Goal: Find contact information: Obtain details needed to contact an individual or organization

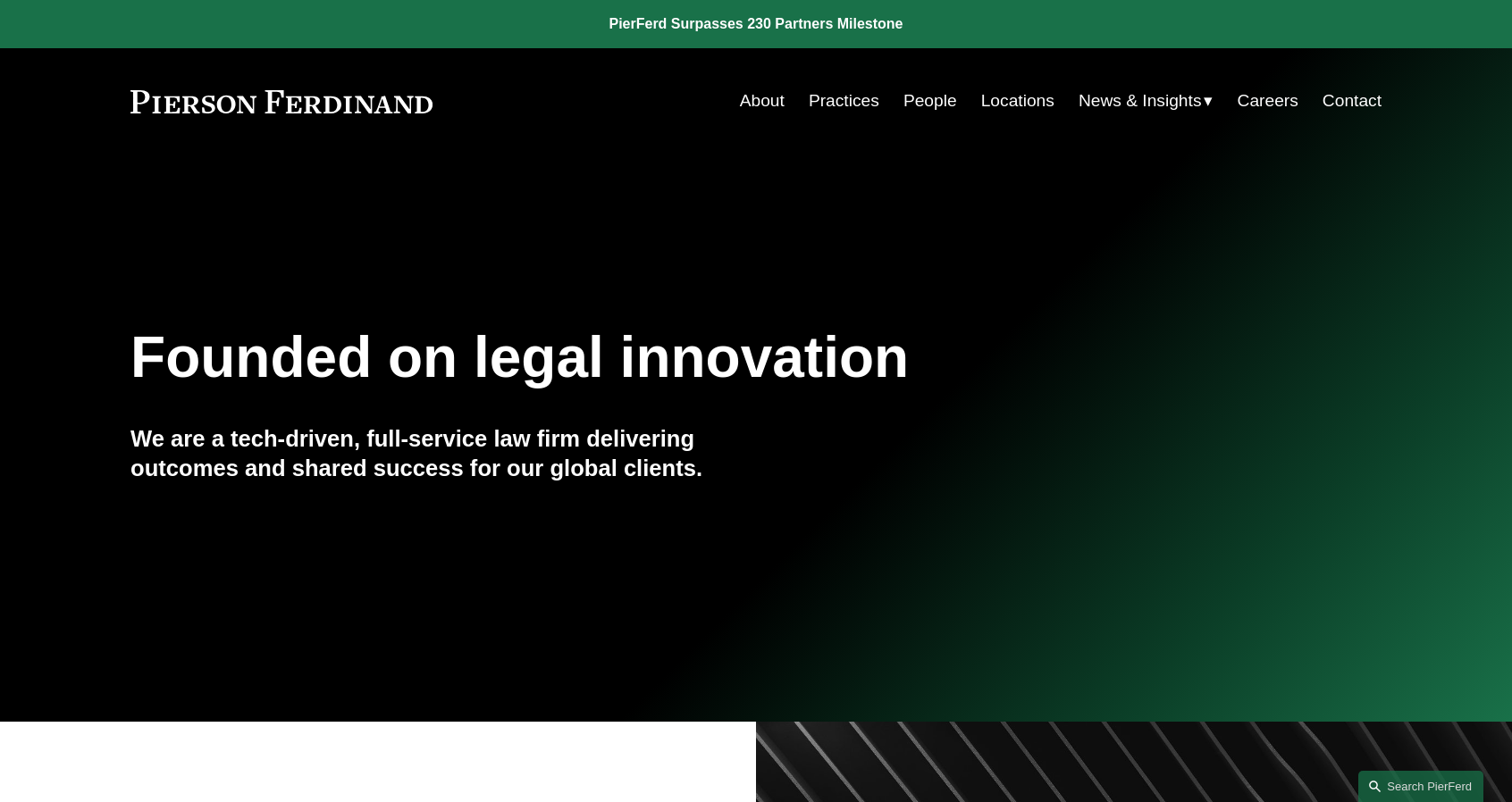
click at [906, 96] on link "People" at bounding box center [929, 101] width 54 height 34
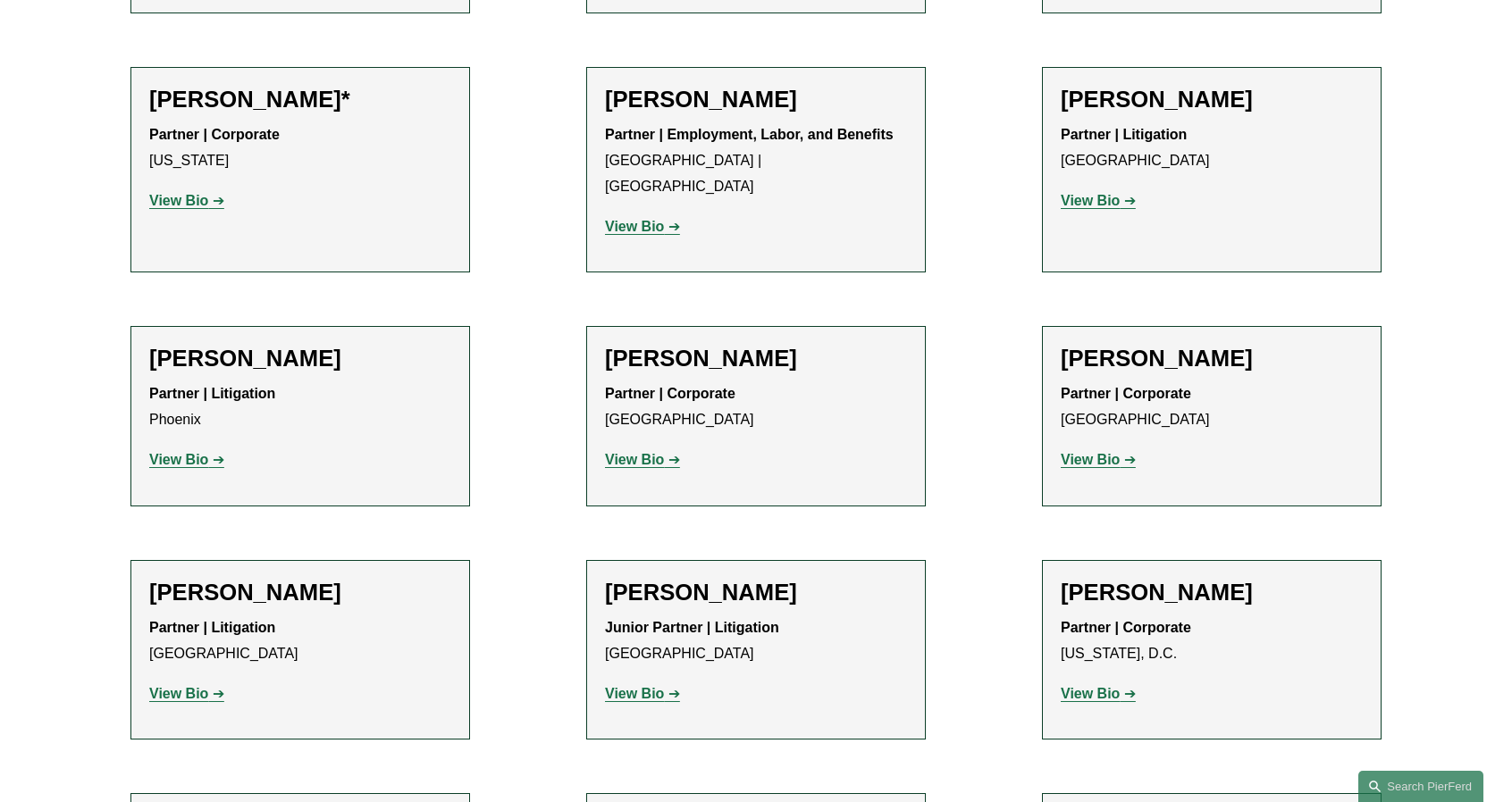
scroll to position [11041, 0]
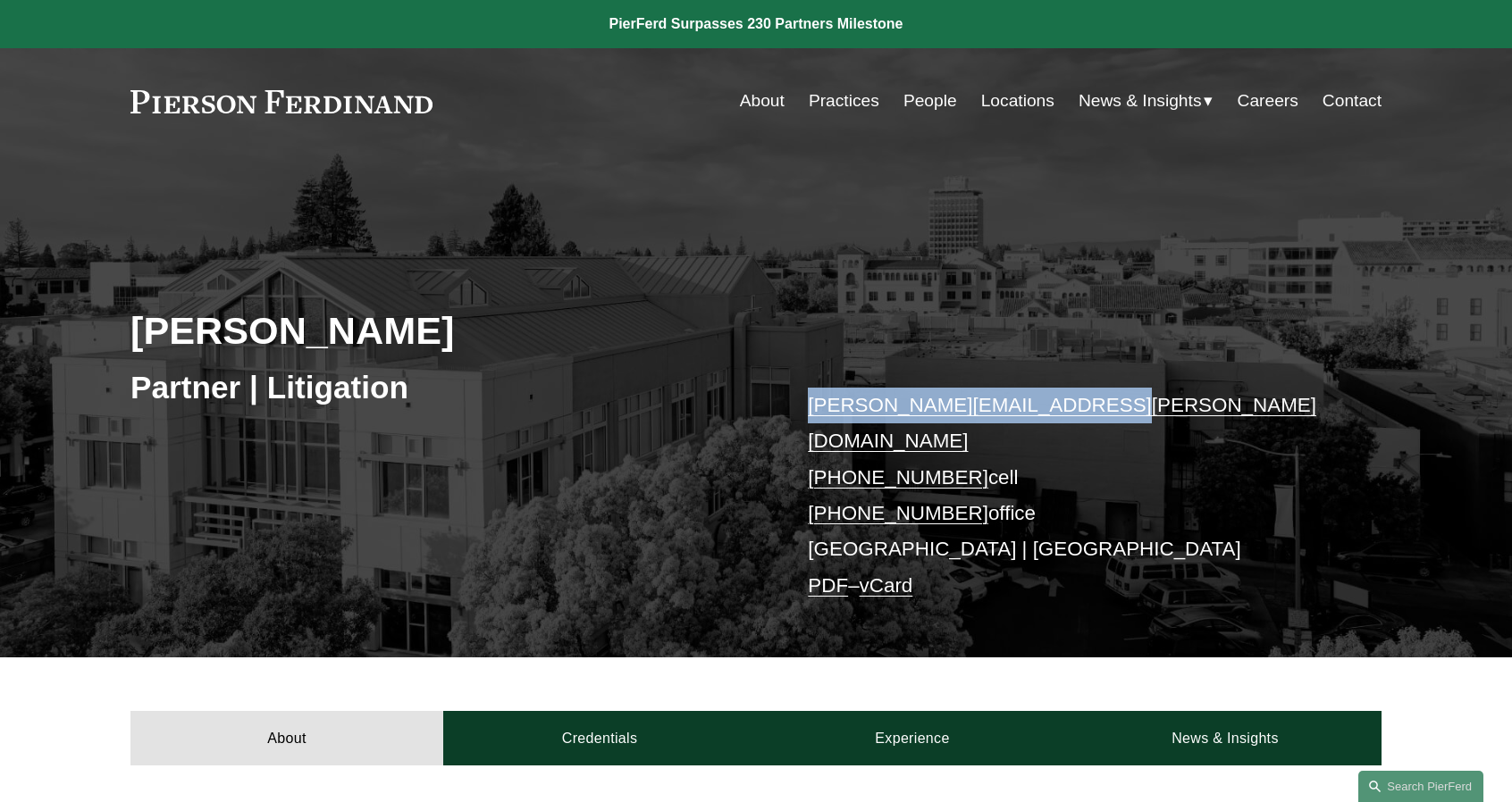
drag, startPoint x: 1097, startPoint y: 402, endPoint x: 800, endPoint y: 406, distance: 297.0
click at [800, 405] on div "[PERSON_NAME] Partner | Litigation [PERSON_NAME][EMAIL_ADDRESS][PERSON_NAME][DO…" at bounding box center [756, 429] width 1512 height 458
copy link "[PERSON_NAME][EMAIL_ADDRESS][PERSON_NAME][DOMAIN_NAME]"
